Goal: Information Seeking & Learning: Learn about a topic

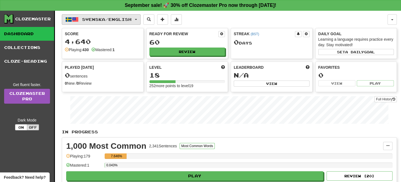
click at [132, 20] on span "Svenska / English" at bounding box center [106, 19] width 49 height 5
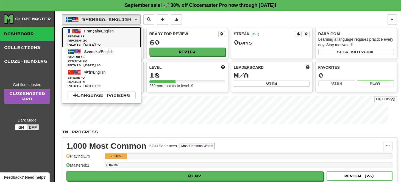
click at [105, 44] on span "Points today: 0" at bounding box center [102, 45] width 68 height 4
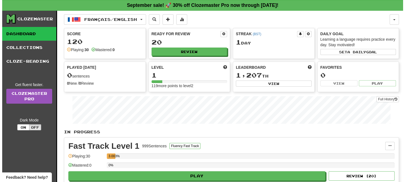
scroll to position [46, 0]
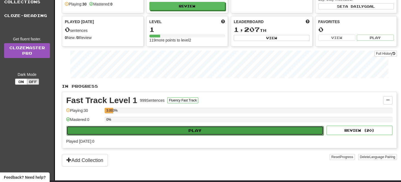
click at [203, 129] on button "Play" at bounding box center [195, 130] width 257 height 9
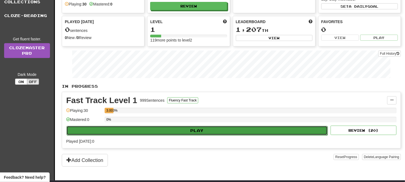
select select "**"
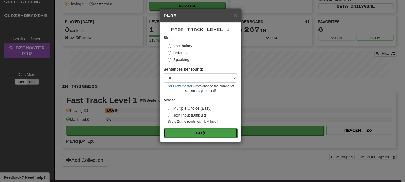
click at [205, 130] on button "Go" at bounding box center [201, 132] width 74 height 9
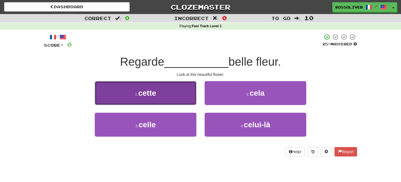
click at [183, 87] on button "1 . cette" at bounding box center [146, 93] width 102 height 24
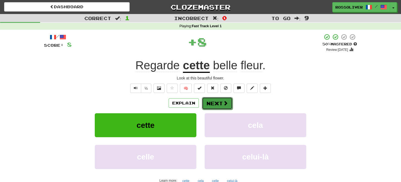
click at [217, 106] on button "Next" at bounding box center [217, 103] width 31 height 13
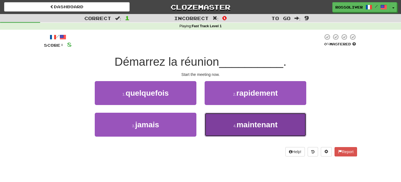
click at [234, 120] on button "4 . maintenant" at bounding box center [256, 125] width 102 height 24
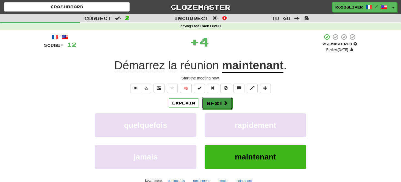
click at [219, 101] on button "Next" at bounding box center [217, 103] width 31 height 13
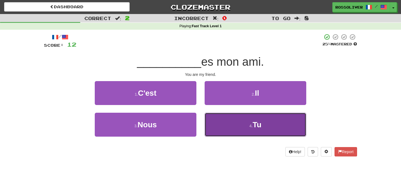
click at [231, 115] on button "4 . Tu" at bounding box center [256, 125] width 102 height 24
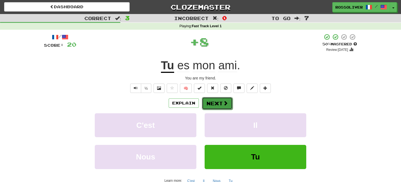
click at [218, 99] on button "Next" at bounding box center [217, 103] width 31 height 13
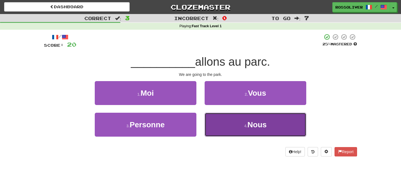
click at [238, 131] on button "4 . Nous" at bounding box center [256, 125] width 102 height 24
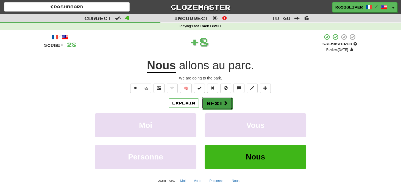
click at [224, 104] on span at bounding box center [225, 103] width 5 height 5
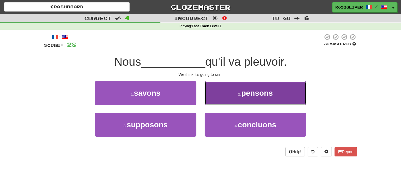
click at [240, 91] on button "2 . pensons" at bounding box center [256, 93] width 102 height 24
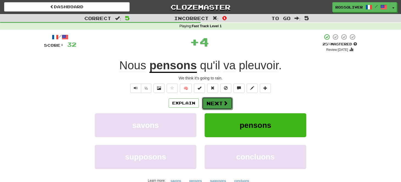
click at [212, 99] on button "Next" at bounding box center [217, 103] width 31 height 13
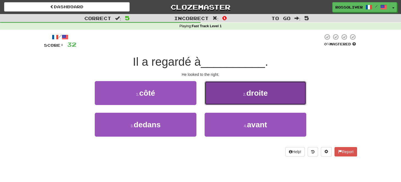
click at [229, 90] on button "2 . droite" at bounding box center [256, 93] width 102 height 24
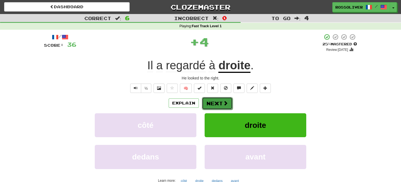
click at [222, 103] on button "Next" at bounding box center [217, 103] width 31 height 13
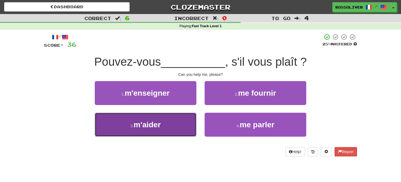
click at [165, 117] on button "3 . m'aider" at bounding box center [146, 125] width 102 height 24
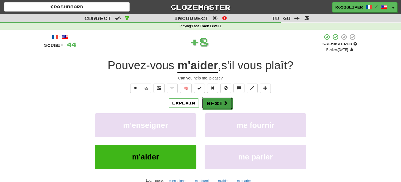
click at [207, 105] on button "Next" at bounding box center [217, 103] width 31 height 13
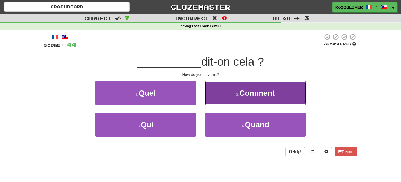
click at [228, 101] on button "2 . Comment" at bounding box center [256, 93] width 102 height 24
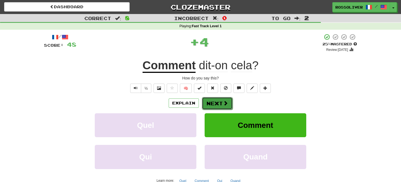
click at [215, 103] on button "Next" at bounding box center [217, 103] width 31 height 13
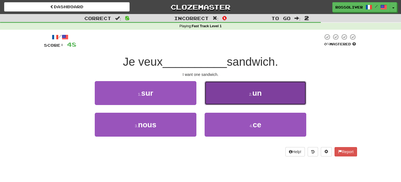
click at [227, 96] on button "2 . un" at bounding box center [256, 93] width 102 height 24
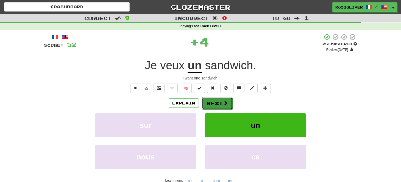
click at [220, 101] on button "Next" at bounding box center [217, 103] width 31 height 13
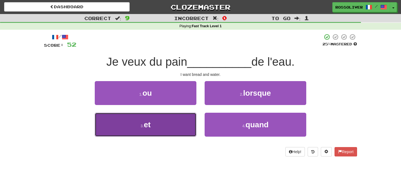
click at [165, 123] on button "3 . et" at bounding box center [146, 125] width 102 height 24
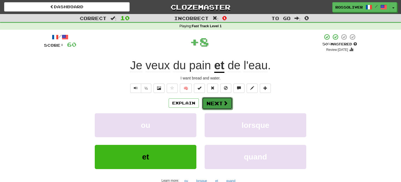
click at [227, 101] on span at bounding box center [225, 103] width 5 height 5
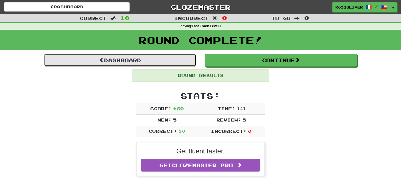
click at [156, 59] on link "Dashboard" at bounding box center [120, 60] width 153 height 13
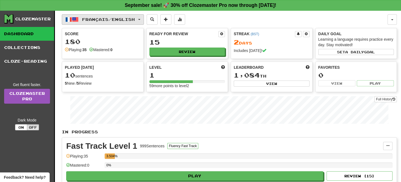
click at [144, 16] on button "Français / English" at bounding box center [103, 19] width 82 height 10
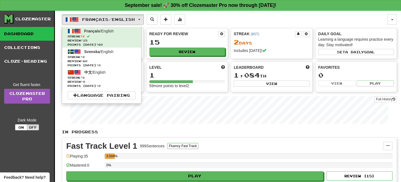
click at [206, 16] on div "Français / English Français / English Streak: 2 Review: 15 Points today: 60 Sve…" at bounding box center [225, 19] width 326 height 10
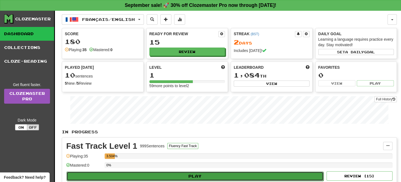
click at [192, 174] on button "Play" at bounding box center [195, 176] width 257 height 9
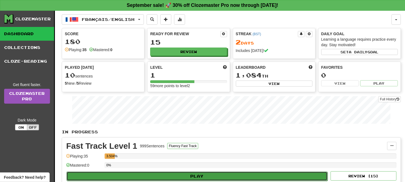
select select "**"
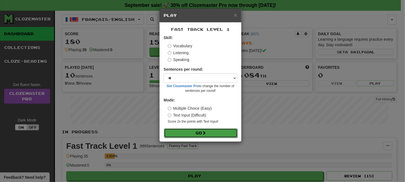
click at [196, 135] on button "Go" at bounding box center [201, 132] width 74 height 9
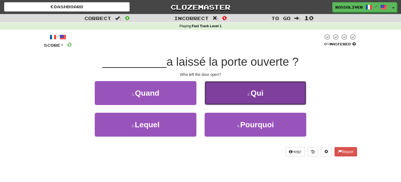
click at [251, 87] on button "2 . Qui" at bounding box center [256, 93] width 102 height 24
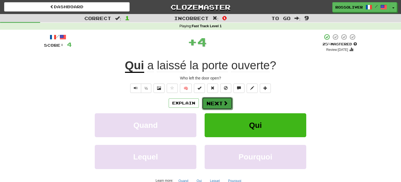
click at [226, 101] on span at bounding box center [225, 103] width 5 height 5
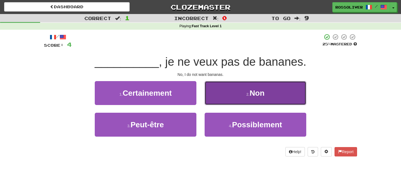
click at [237, 92] on button "2 . Non" at bounding box center [256, 93] width 102 height 24
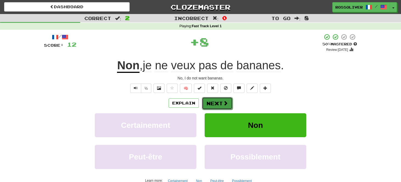
click at [219, 100] on button "Next" at bounding box center [217, 103] width 31 height 13
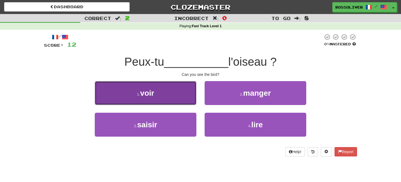
click at [177, 99] on button "1 . voir" at bounding box center [146, 93] width 102 height 24
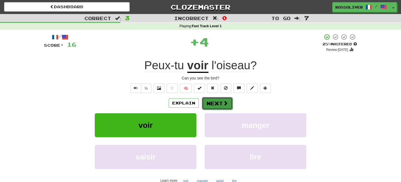
click at [206, 99] on button "Next" at bounding box center [217, 103] width 31 height 13
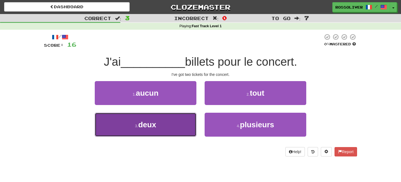
click at [177, 129] on button "3 . deux" at bounding box center [146, 125] width 102 height 24
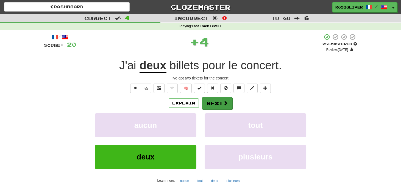
drag, startPoint x: 220, startPoint y: 112, endPoint x: 222, endPoint y: 108, distance: 4.8
click at [222, 108] on div "Explain Next aucun tout deux plusieurs Learn more: aucun tout deux plusieurs" at bounding box center [200, 141] width 313 height 88
click at [222, 108] on button "Next" at bounding box center [217, 103] width 31 height 13
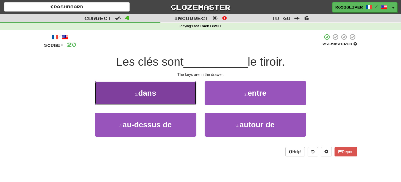
click at [179, 92] on button "1 . dans" at bounding box center [146, 93] width 102 height 24
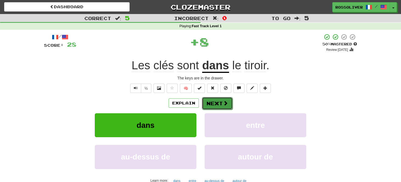
click at [208, 101] on button "Next" at bounding box center [217, 103] width 31 height 13
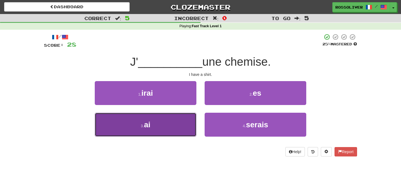
click at [167, 132] on button "3 . ai" at bounding box center [146, 125] width 102 height 24
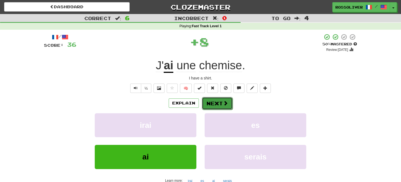
click at [209, 105] on button "Next" at bounding box center [217, 103] width 31 height 13
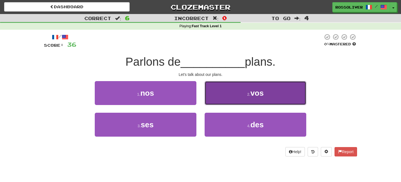
click at [276, 95] on button "2 . vos" at bounding box center [256, 93] width 102 height 24
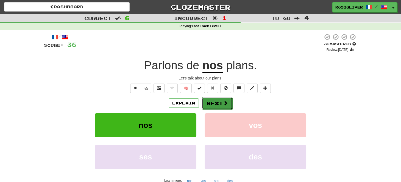
click at [220, 105] on button "Next" at bounding box center [217, 103] width 31 height 13
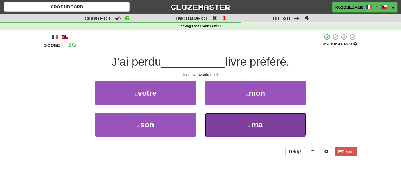
click at [242, 115] on button "4 . ma" at bounding box center [256, 125] width 102 height 24
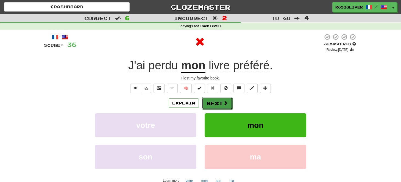
click at [226, 106] on button "Next" at bounding box center [217, 103] width 31 height 13
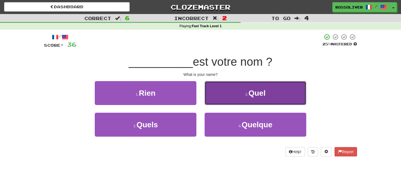
click at [217, 95] on button "2 . Quel" at bounding box center [256, 93] width 102 height 24
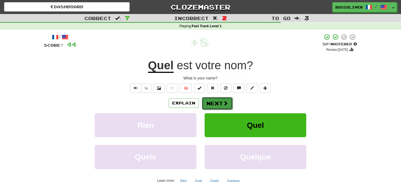
click at [215, 104] on button "Next" at bounding box center [217, 103] width 31 height 13
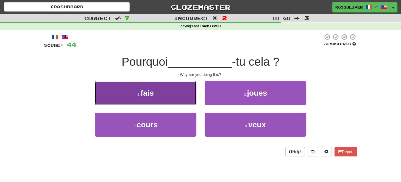
click at [182, 98] on button "1 . fais" at bounding box center [146, 93] width 102 height 24
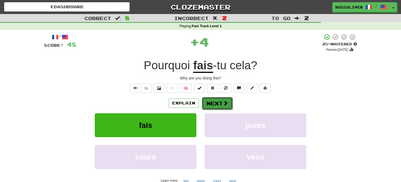
click at [218, 102] on button "Next" at bounding box center [217, 103] width 31 height 13
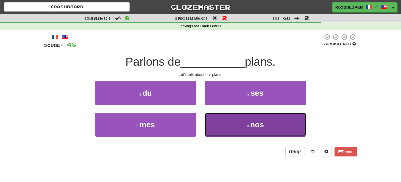
click at [239, 123] on button "4 . nos" at bounding box center [256, 125] width 102 height 24
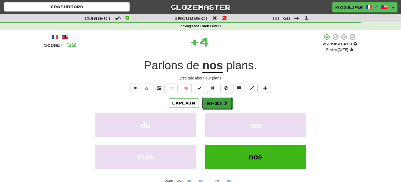
click at [222, 104] on button "Next" at bounding box center [217, 103] width 31 height 13
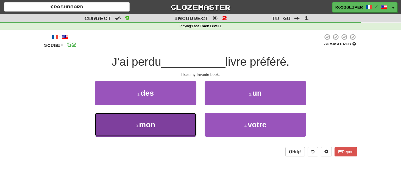
click at [166, 121] on button "3 . mon" at bounding box center [146, 125] width 102 height 24
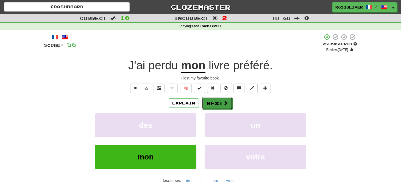
click at [225, 102] on span at bounding box center [225, 103] width 5 height 5
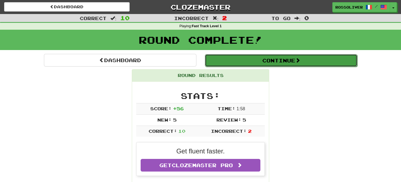
click at [253, 66] on button "Continue" at bounding box center [281, 60] width 153 height 13
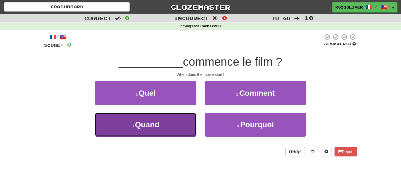
click at [157, 133] on button "3 . Quand" at bounding box center [146, 125] width 102 height 24
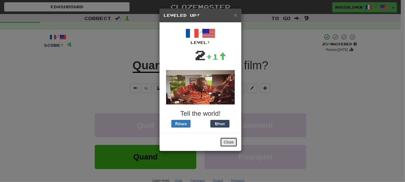
click at [233, 144] on button "Close" at bounding box center [228, 141] width 17 height 9
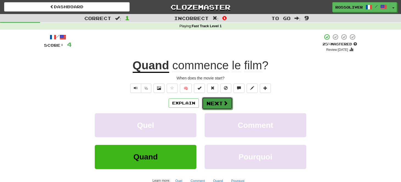
click at [219, 102] on button "Next" at bounding box center [217, 103] width 31 height 13
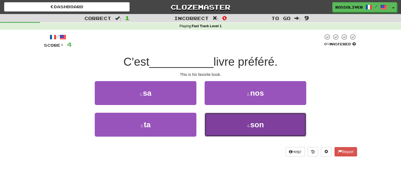
click at [234, 121] on button "4 . son" at bounding box center [256, 125] width 102 height 24
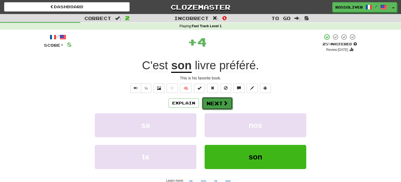
click at [218, 101] on button "Next" at bounding box center [217, 103] width 31 height 13
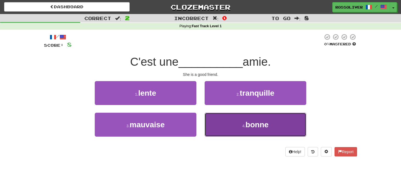
click at [237, 123] on button "4 . bonne" at bounding box center [256, 125] width 102 height 24
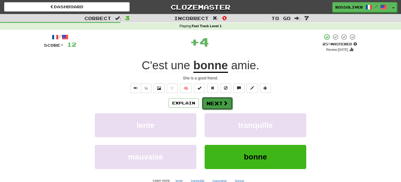
click at [217, 100] on button "Next" at bounding box center [217, 103] width 31 height 13
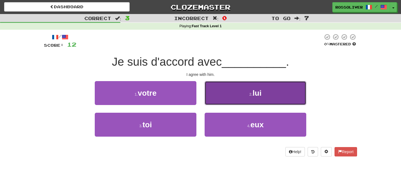
click at [239, 97] on button "2 . lui" at bounding box center [256, 93] width 102 height 24
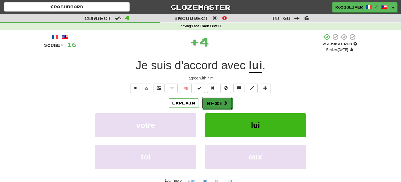
click at [215, 104] on button "Next" at bounding box center [217, 103] width 31 height 13
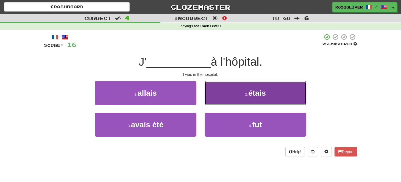
click at [225, 89] on button "2 . étais" at bounding box center [256, 93] width 102 height 24
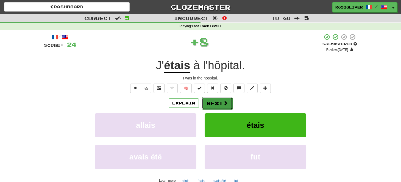
click at [224, 101] on span at bounding box center [225, 103] width 5 height 5
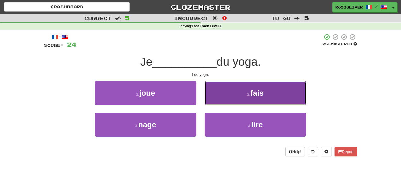
click at [228, 90] on button "2 . fais" at bounding box center [256, 93] width 102 height 24
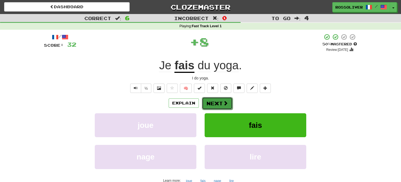
click at [223, 101] on span at bounding box center [225, 103] width 5 height 5
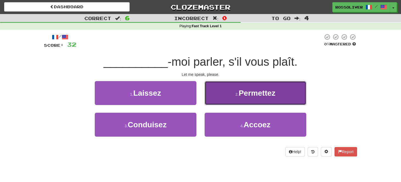
click at [226, 93] on button "2 . Permettez" at bounding box center [256, 93] width 102 height 24
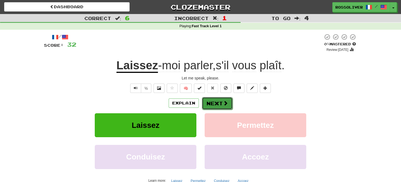
click at [215, 103] on button "Next" at bounding box center [217, 103] width 31 height 13
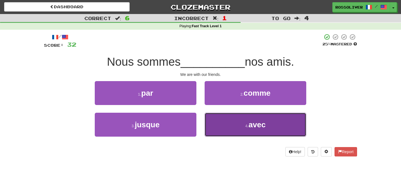
click at [252, 118] on button "4 . avec" at bounding box center [256, 125] width 102 height 24
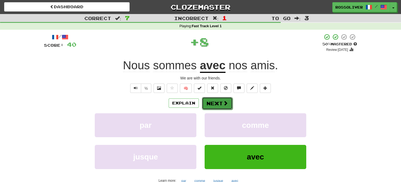
click at [223, 101] on span at bounding box center [225, 103] width 5 height 5
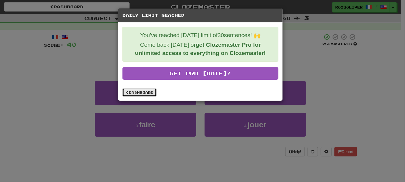
click at [145, 90] on link "Dashboard" at bounding box center [140, 92] width 34 height 8
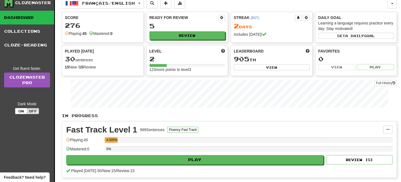
scroll to position [16, 0]
click at [393, 81] on icon at bounding box center [394, 82] width 3 height 3
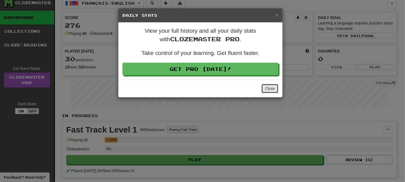
click at [273, 87] on button "Close" at bounding box center [270, 88] width 17 height 9
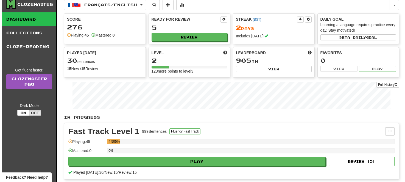
scroll to position [0, 0]
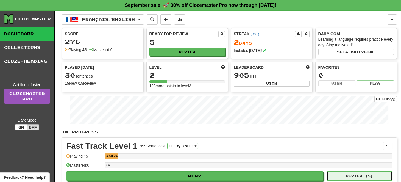
click at [354, 178] on button "Review ( 5 )" at bounding box center [360, 175] width 66 height 9
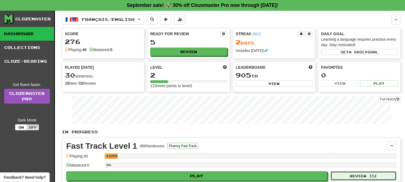
select select "**"
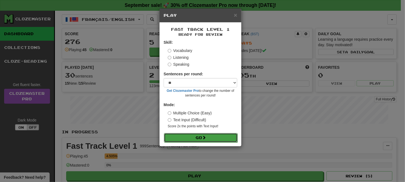
click at [222, 133] on button "Go" at bounding box center [201, 137] width 74 height 9
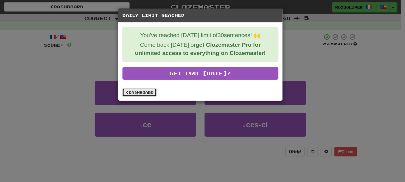
click at [142, 92] on link "Dashboard" at bounding box center [140, 92] width 34 height 8
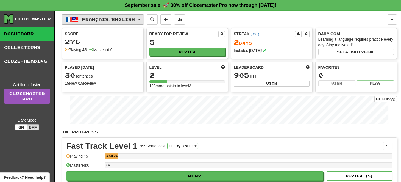
click at [121, 17] on span "Français / English" at bounding box center [108, 19] width 53 height 5
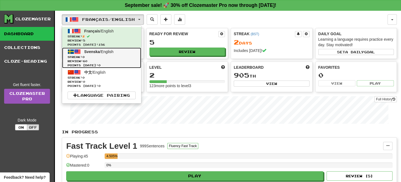
click at [117, 52] on link "Svenska / English Streak: 0 Review: 60 Points [DATE]: 0" at bounding box center [101, 58] width 79 height 21
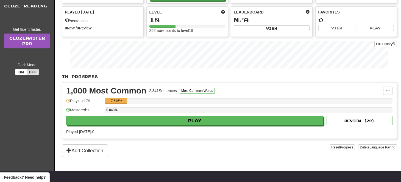
scroll to position [56, 0]
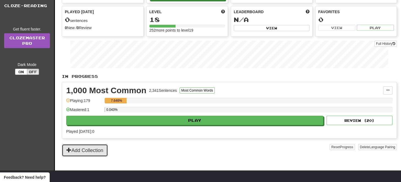
click at [96, 145] on button "Add Collection" at bounding box center [85, 150] width 46 height 13
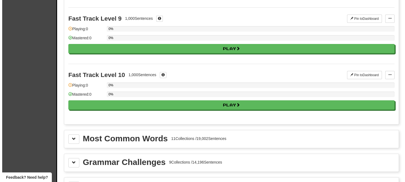
scroll to position [494, 0]
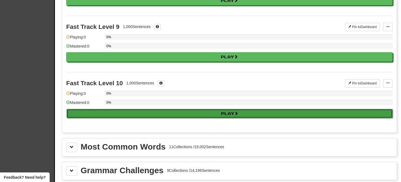
click at [194, 109] on button "Play" at bounding box center [230, 113] width 327 height 9
select select "**"
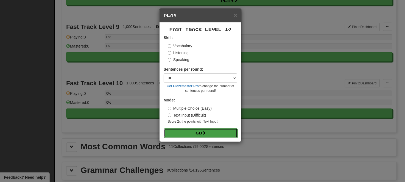
click at [191, 134] on button "Go" at bounding box center [201, 132] width 74 height 9
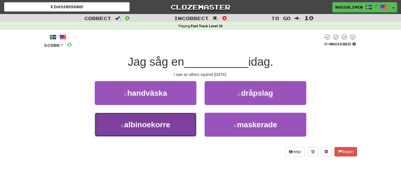
click at [183, 123] on button "3 . albinoekorre" at bounding box center [146, 125] width 102 height 24
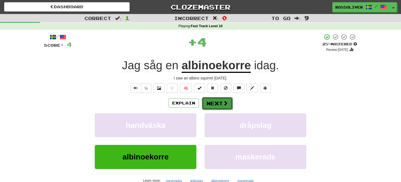
click at [225, 106] on button "Next" at bounding box center [217, 103] width 31 height 13
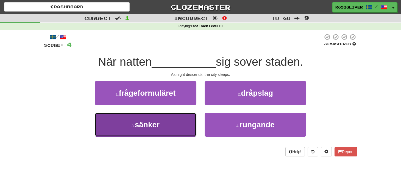
click at [177, 120] on button "3 . sänker" at bounding box center [146, 125] width 102 height 24
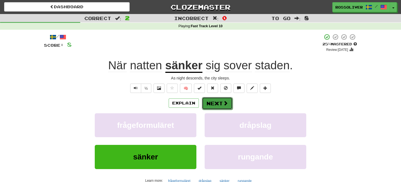
click at [211, 109] on button "Next" at bounding box center [217, 103] width 31 height 13
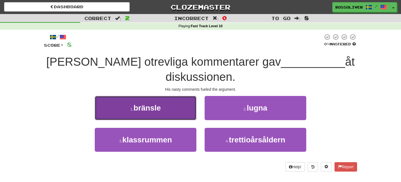
click at [171, 111] on button "1 . bränsle" at bounding box center [146, 108] width 102 height 24
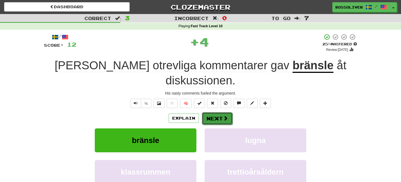
click at [212, 112] on button "Next" at bounding box center [217, 118] width 31 height 13
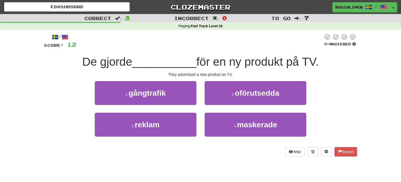
click at [199, 70] on div "/ Score: 12 0 % Mastered De gjorde __________ för en ny produkt på TV. They adv…" at bounding box center [200, 95] width 313 height 123
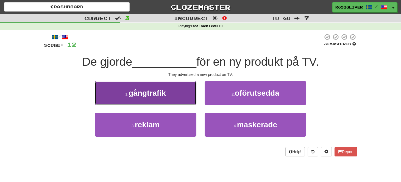
click at [189, 98] on button "1 . gångtrafik" at bounding box center [146, 93] width 102 height 24
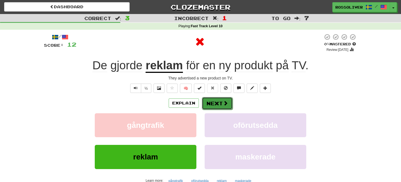
click at [231, 105] on button "Next" at bounding box center [217, 103] width 31 height 13
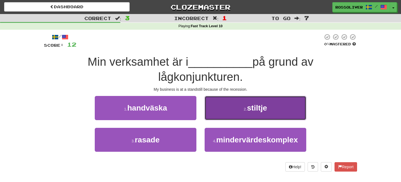
click at [239, 105] on button "2 . stiltje" at bounding box center [256, 108] width 102 height 24
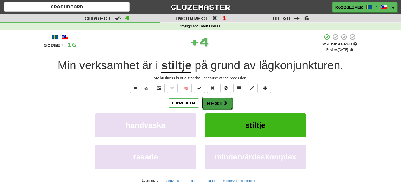
click at [216, 102] on button "Next" at bounding box center [217, 103] width 31 height 13
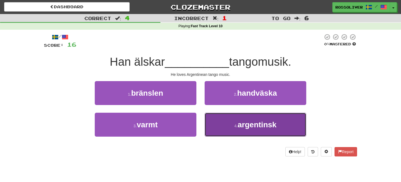
click at [239, 123] on span "argentinsk" at bounding box center [257, 124] width 39 height 9
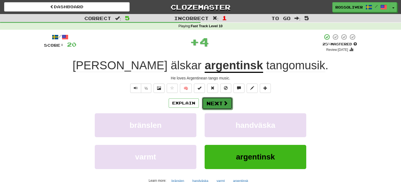
click at [220, 99] on button "Next" at bounding box center [217, 103] width 31 height 13
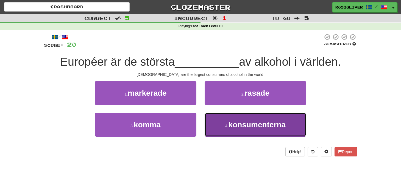
click at [230, 119] on button "4 . konsumenterna" at bounding box center [256, 125] width 102 height 24
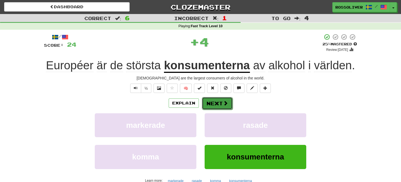
click at [224, 104] on span at bounding box center [225, 103] width 5 height 5
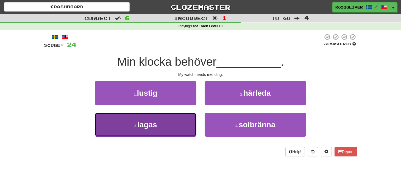
click at [186, 118] on button "3 . lagas" at bounding box center [146, 125] width 102 height 24
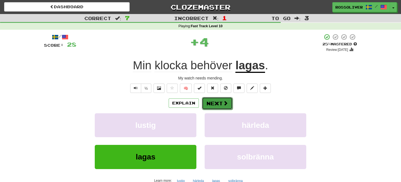
click at [212, 105] on button "Next" at bounding box center [217, 103] width 31 height 13
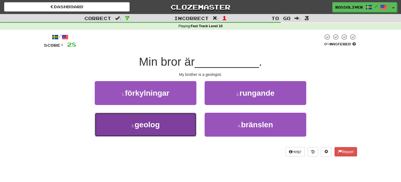
click at [171, 125] on button "3 . geolog" at bounding box center [146, 125] width 102 height 24
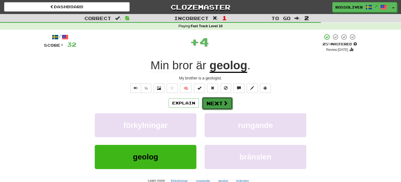
click at [215, 98] on button "Next" at bounding box center [217, 103] width 31 height 13
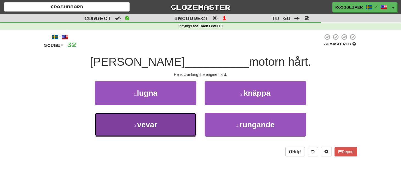
click at [186, 127] on button "3 . vevar" at bounding box center [146, 125] width 102 height 24
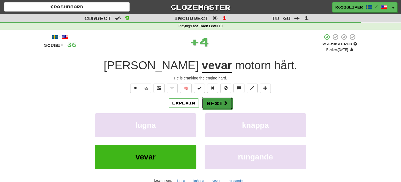
click at [213, 104] on button "Next" at bounding box center [217, 103] width 31 height 13
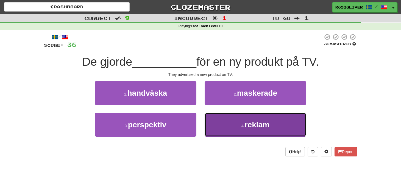
click at [222, 127] on button "4 . reklam" at bounding box center [256, 125] width 102 height 24
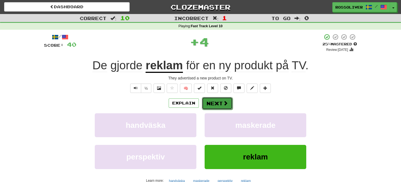
click at [222, 103] on button "Next" at bounding box center [217, 103] width 31 height 13
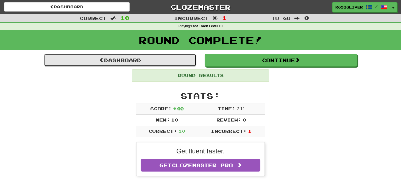
click at [184, 65] on link "Dashboard" at bounding box center [120, 60] width 153 height 13
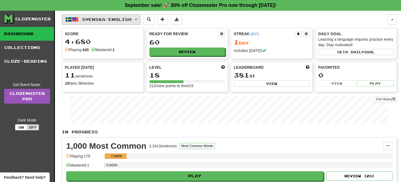
click at [132, 18] on span "Svenska / English" at bounding box center [106, 19] width 49 height 5
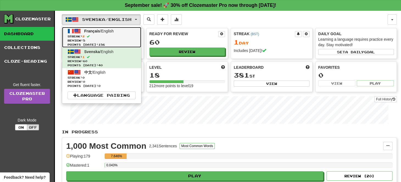
click at [129, 38] on span "Review: 5" at bounding box center [102, 40] width 68 height 4
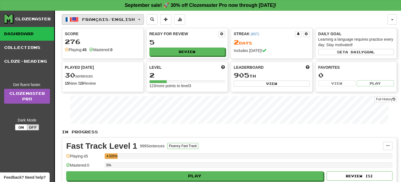
click at [132, 22] on button "Français / English" at bounding box center [103, 19] width 82 height 10
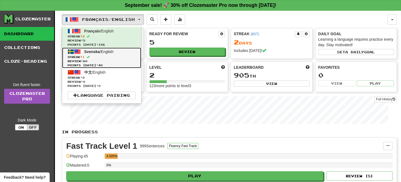
click at [119, 59] on span "Review: 60" at bounding box center [102, 61] width 68 height 4
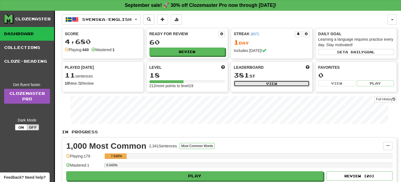
click at [272, 81] on button "View" at bounding box center [272, 84] width 76 height 6
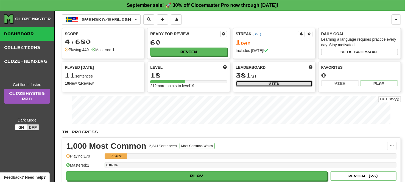
select select "**********"
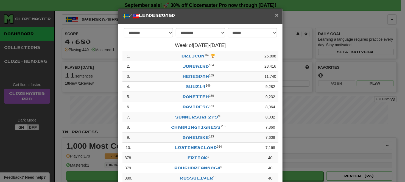
click at [275, 15] on span "×" at bounding box center [276, 15] width 3 height 6
